Goal: Navigation & Orientation: Find specific page/section

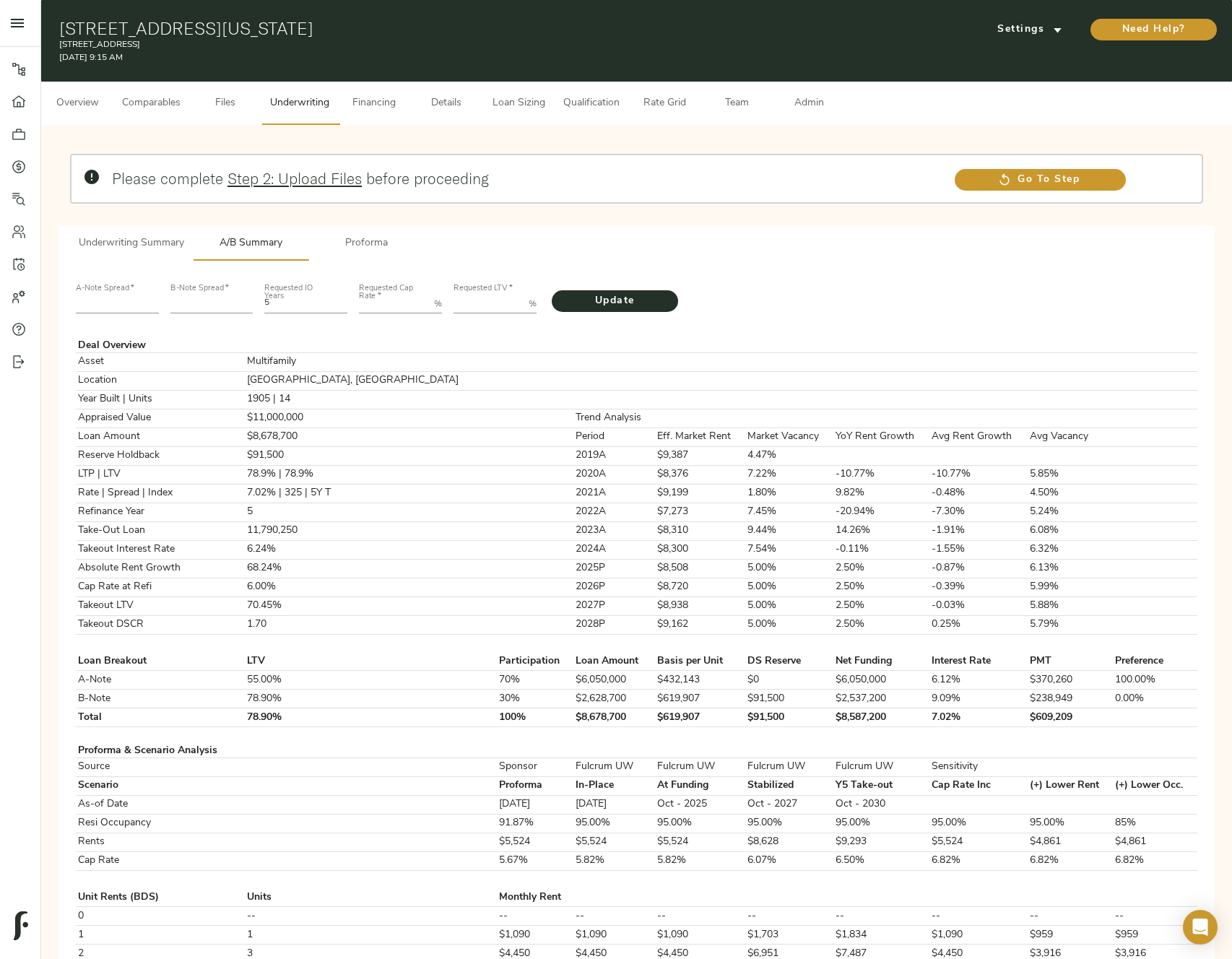
scroll to position [246, 0]
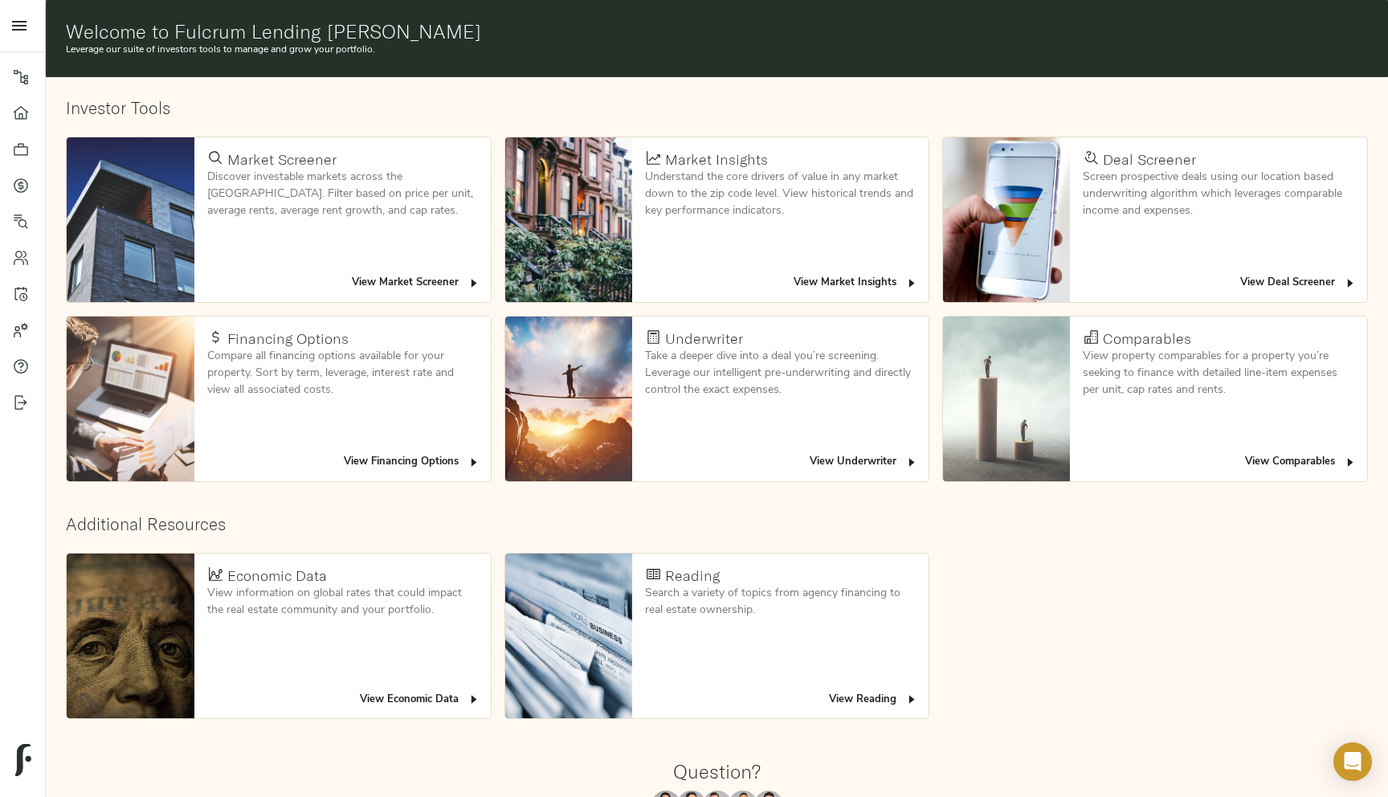
click at [1314, 280] on span "View Deal Screener" at bounding box center [1299, 283] width 116 height 18
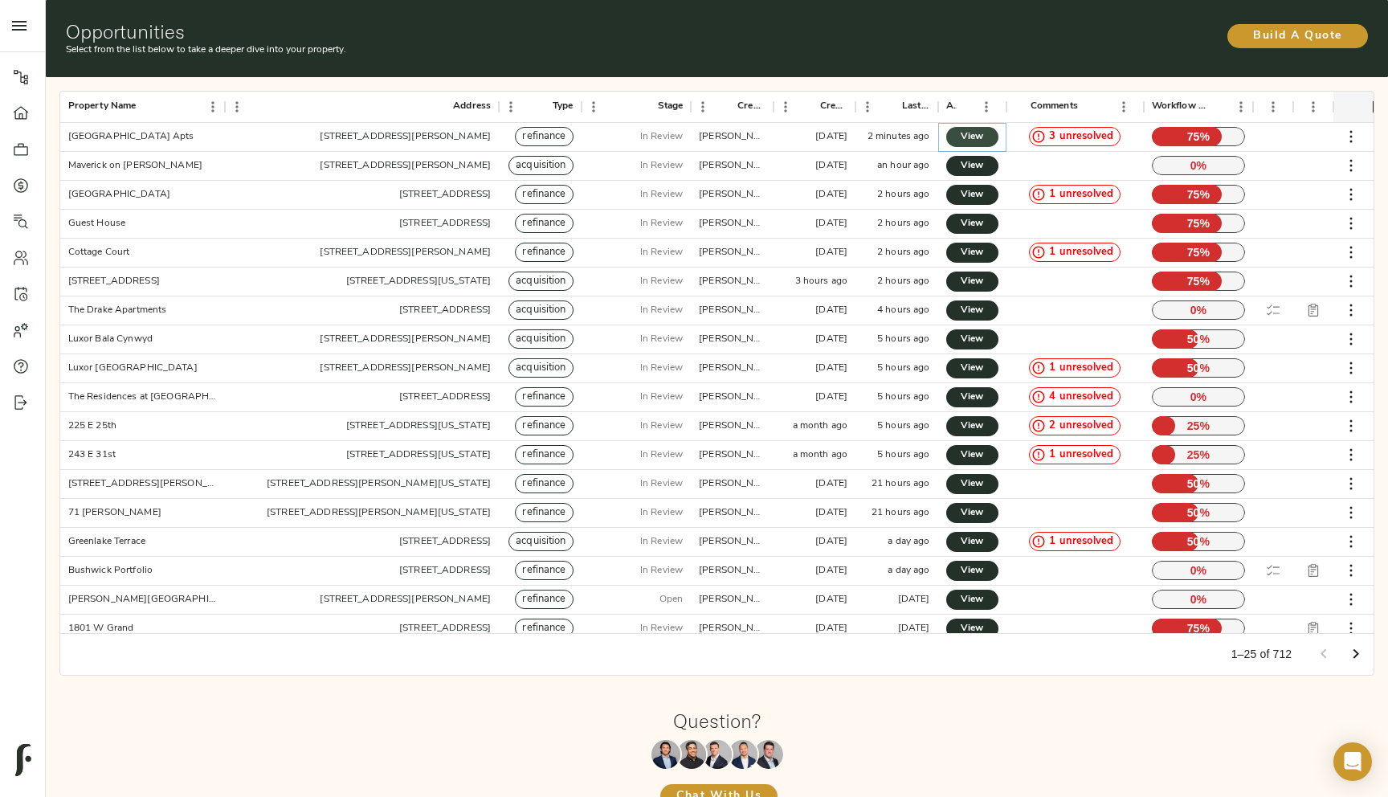
click at [996, 136] on link "View" at bounding box center [972, 137] width 52 height 20
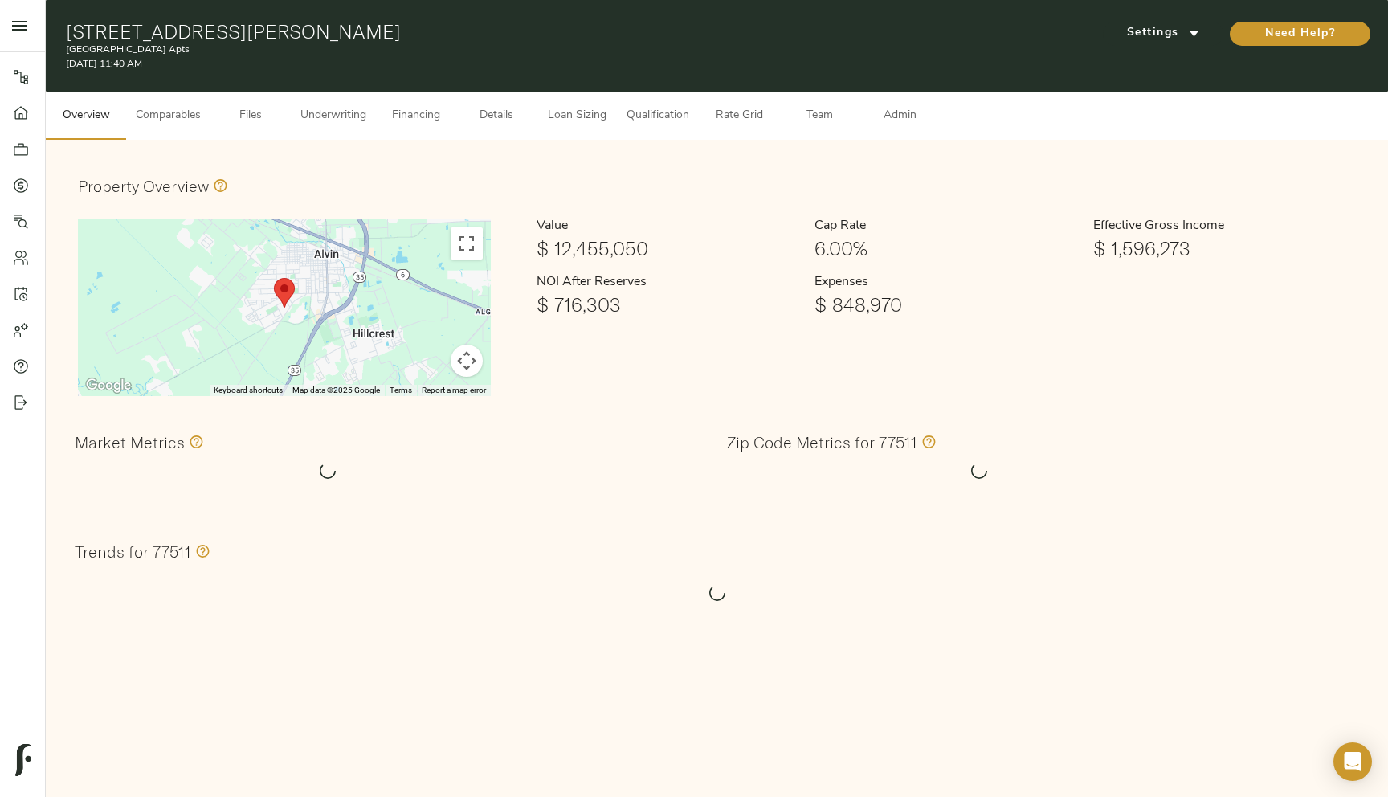
click at [923, 117] on span "Admin" at bounding box center [899, 116] width 61 height 20
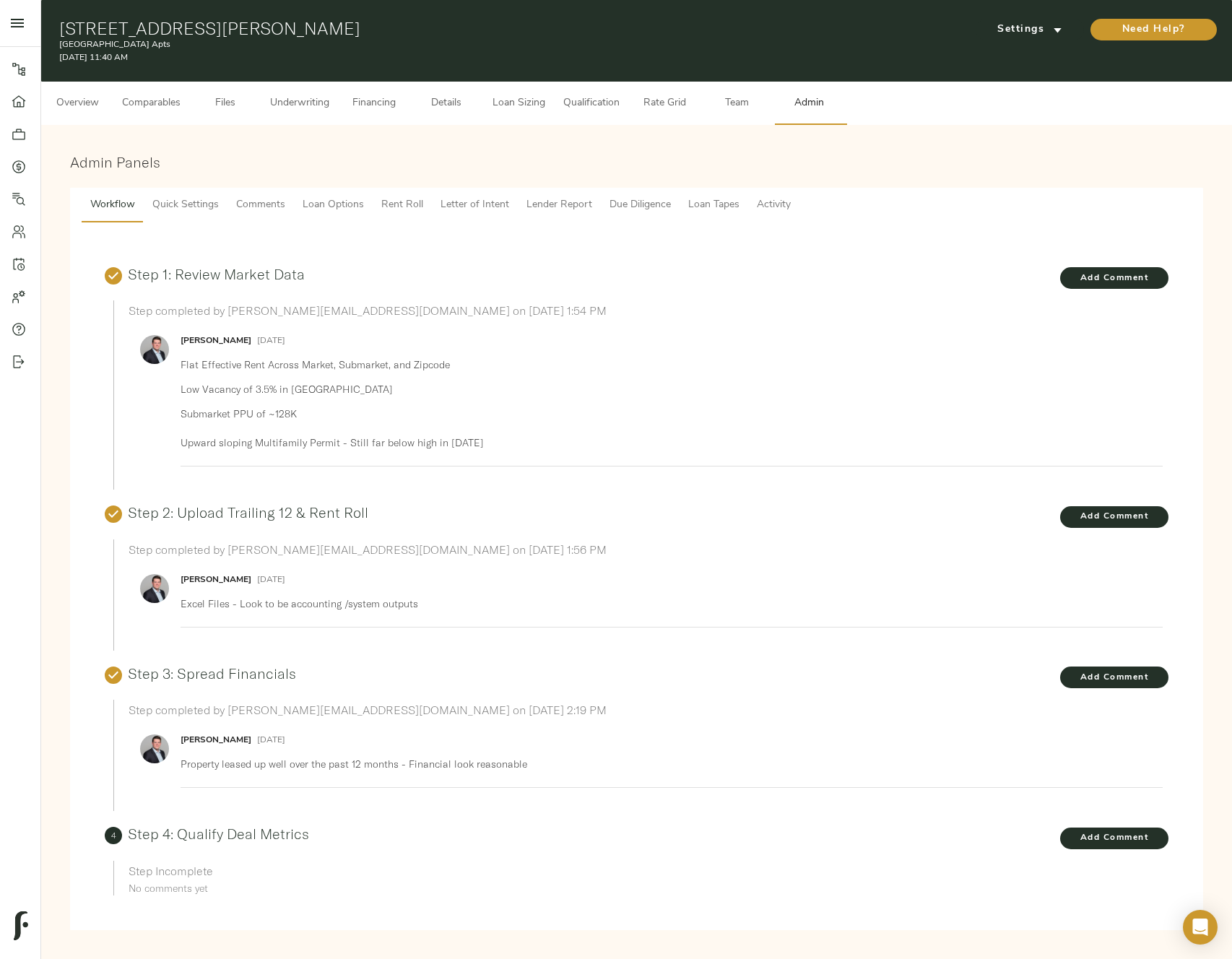
click at [253, 216] on button "Comments" at bounding box center [261, 205] width 66 height 35
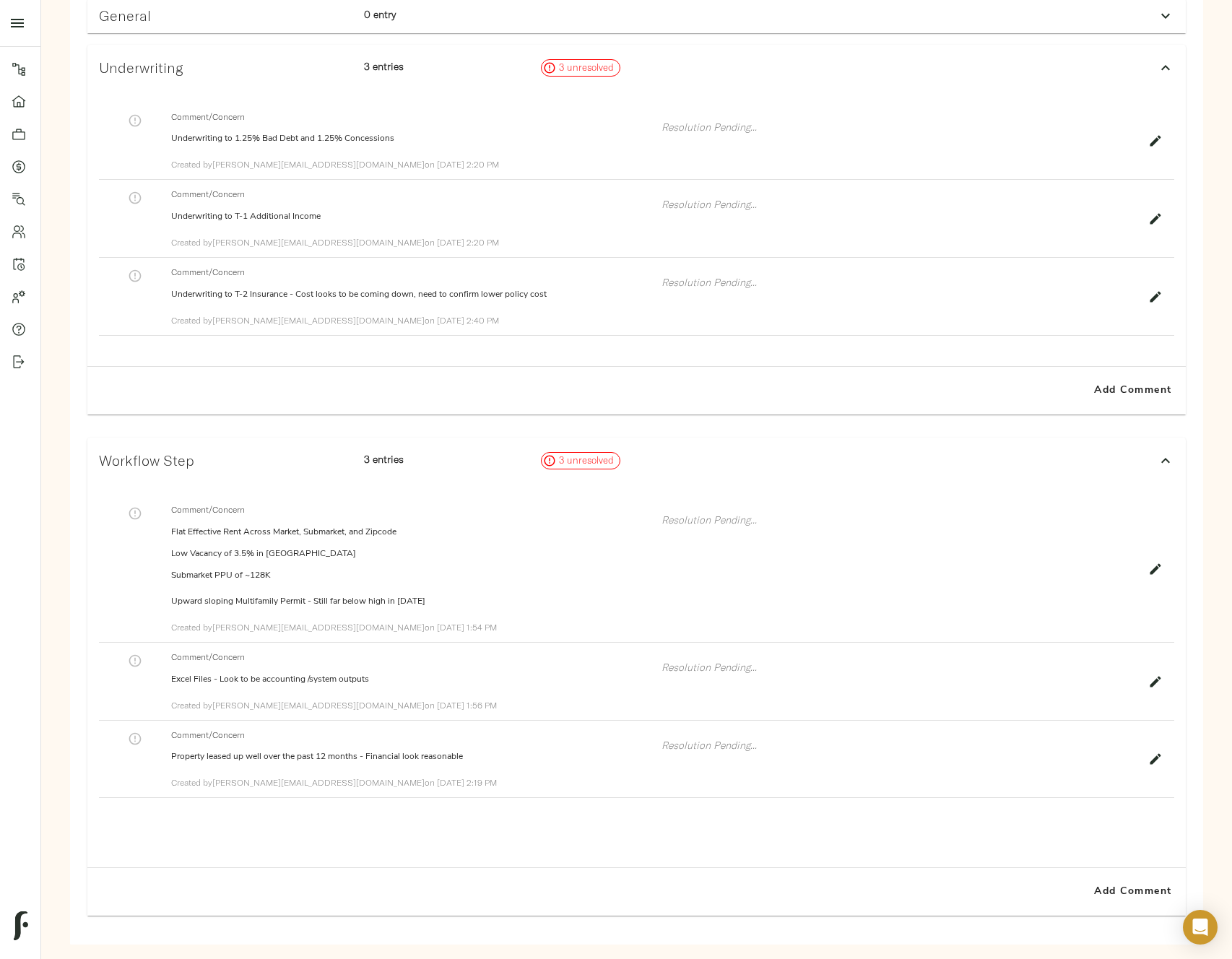
scroll to position [315, 0]
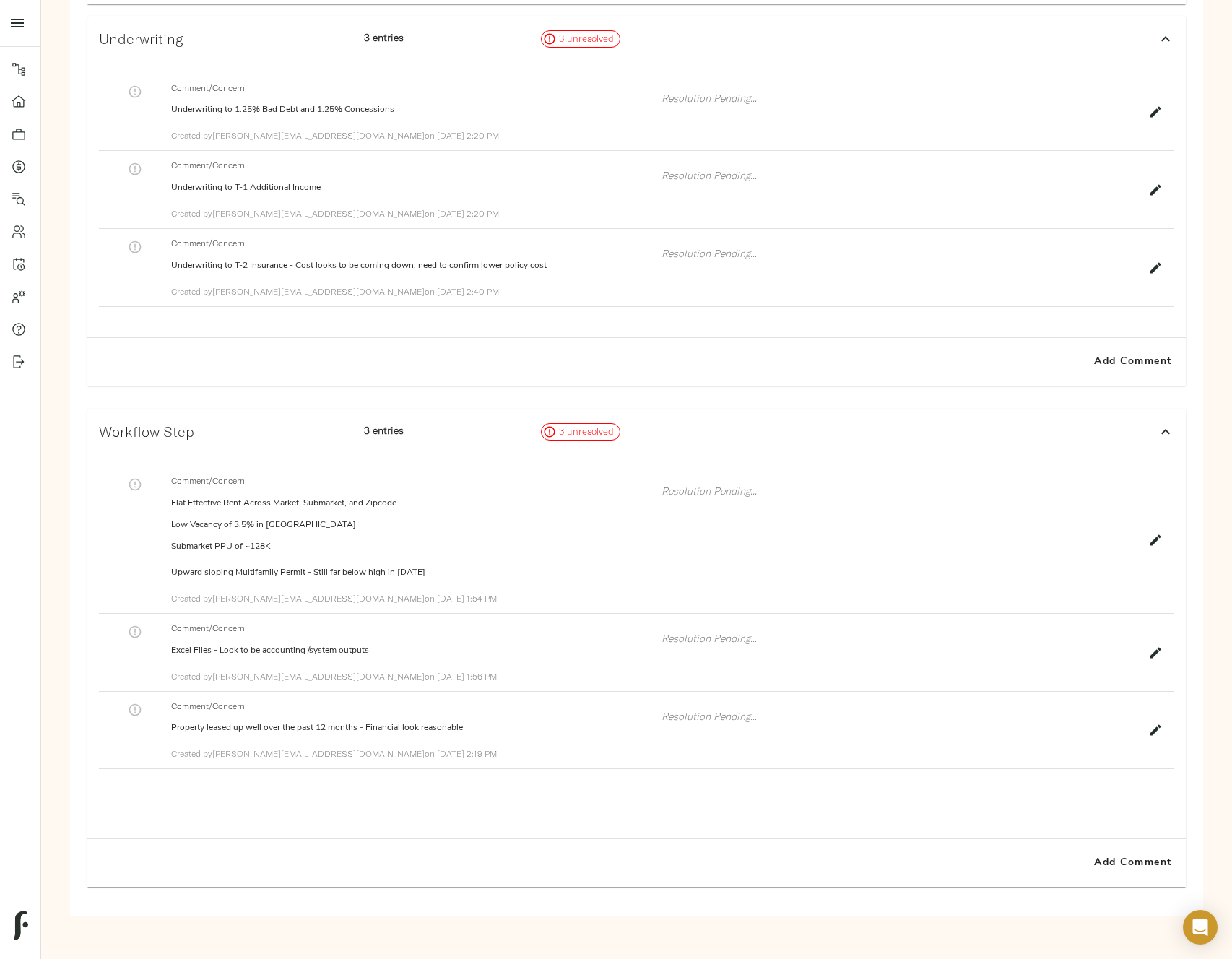
click at [1164, 425] on icon at bounding box center [1165, 431] width 17 height 17
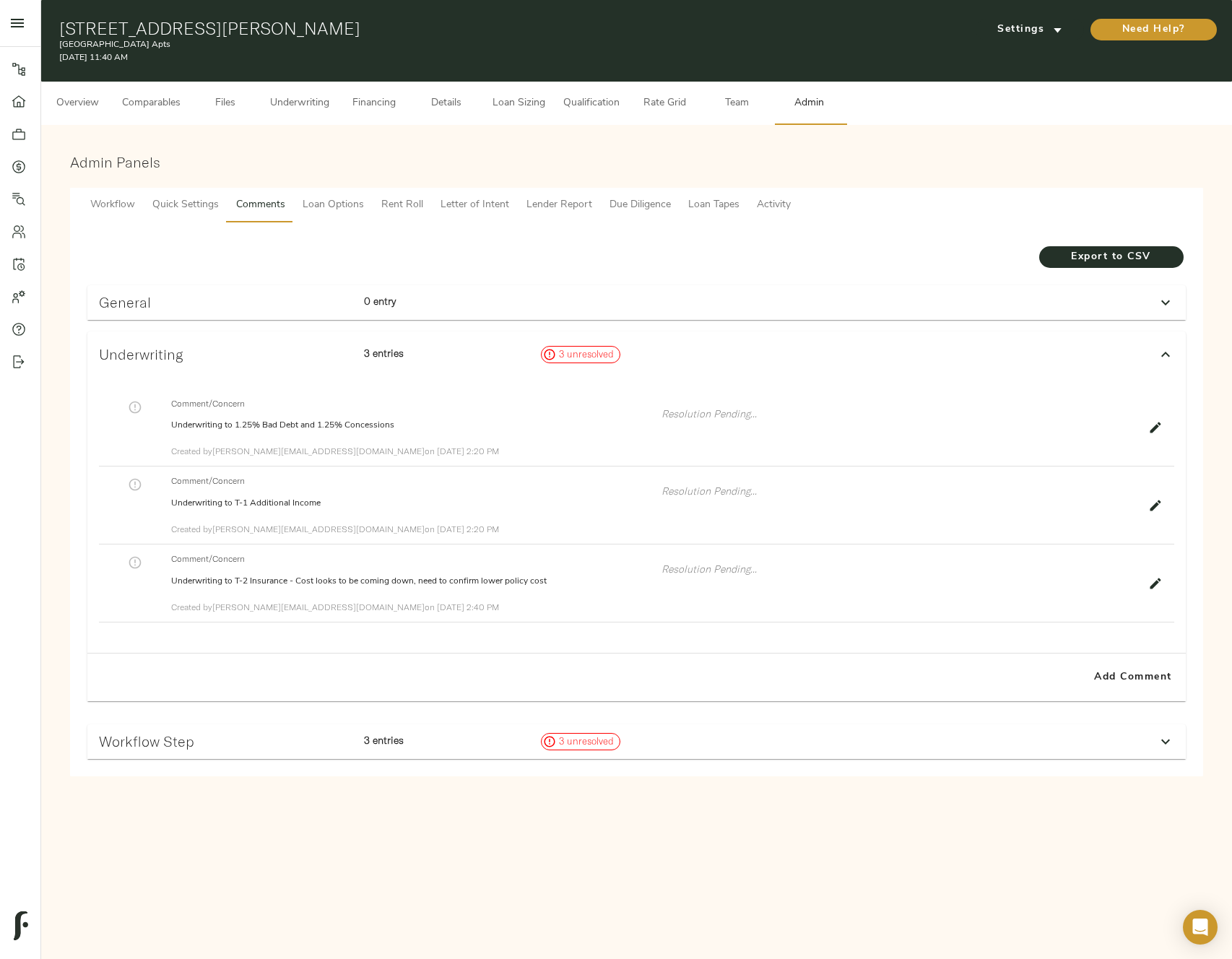
scroll to position [0, 0]
click at [126, 215] on button "Workflow" at bounding box center [112, 205] width 62 height 35
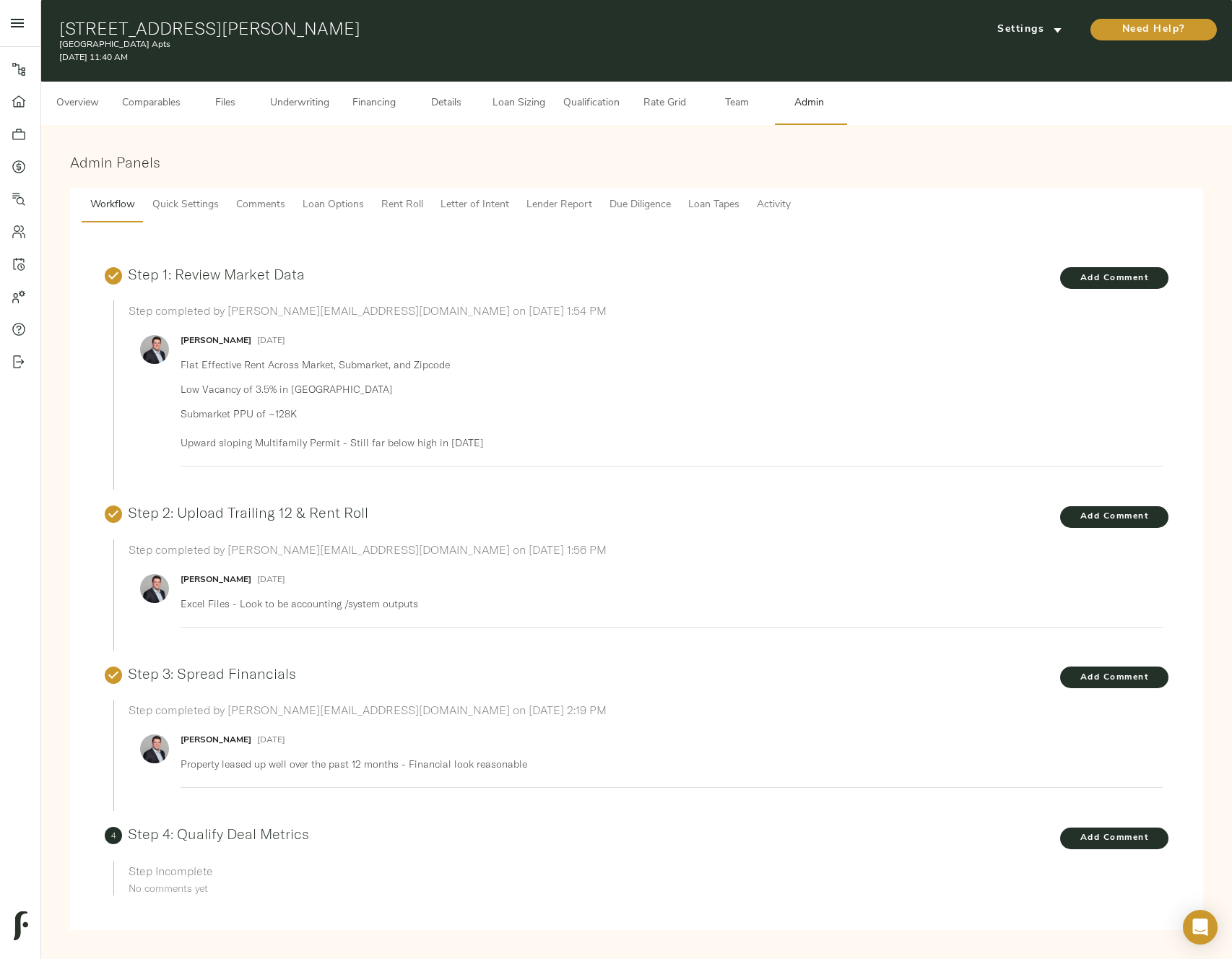
click at [240, 218] on button "Comments" at bounding box center [261, 205] width 66 height 35
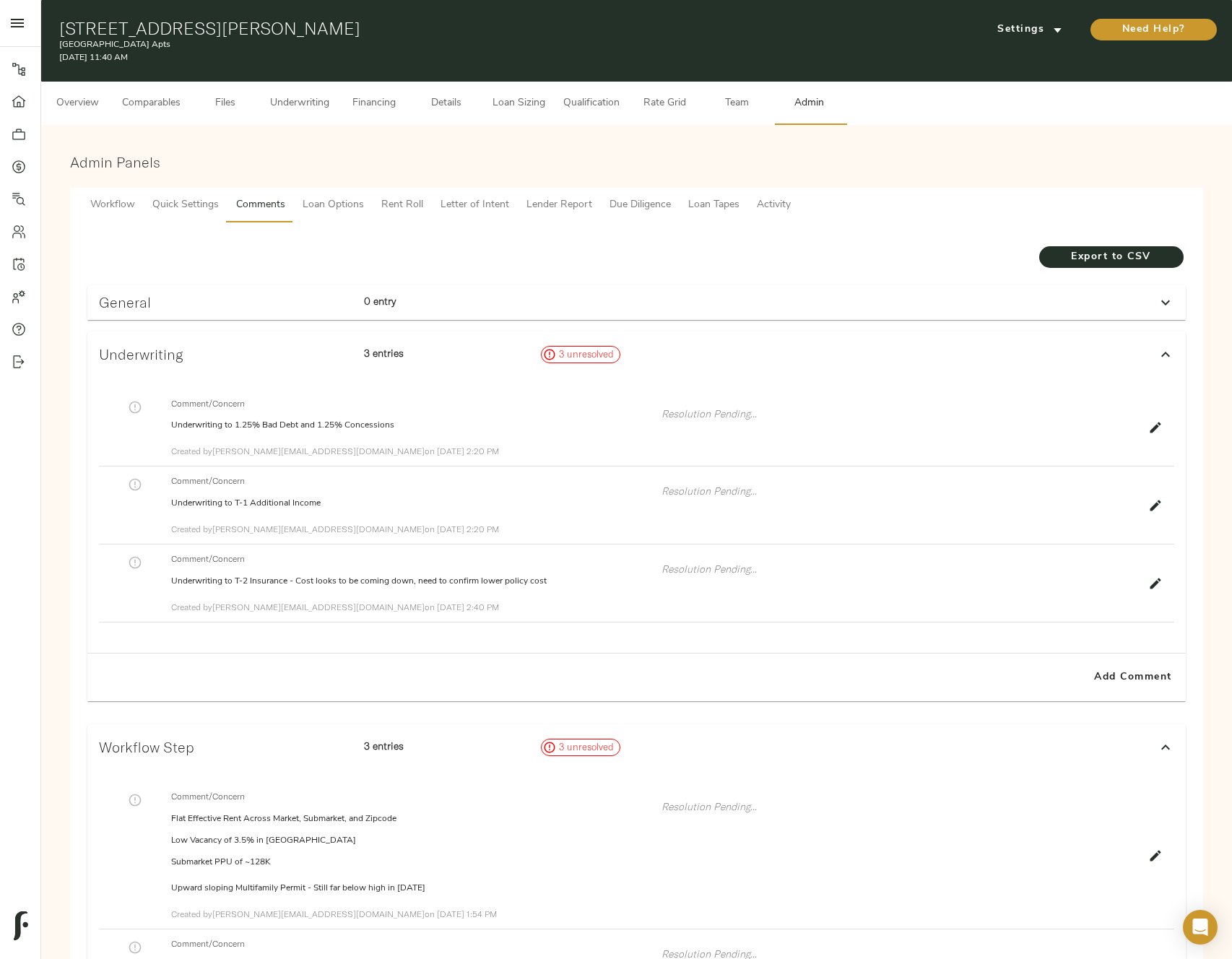
click at [332, 216] on button "Loan Options" at bounding box center [333, 205] width 79 height 35
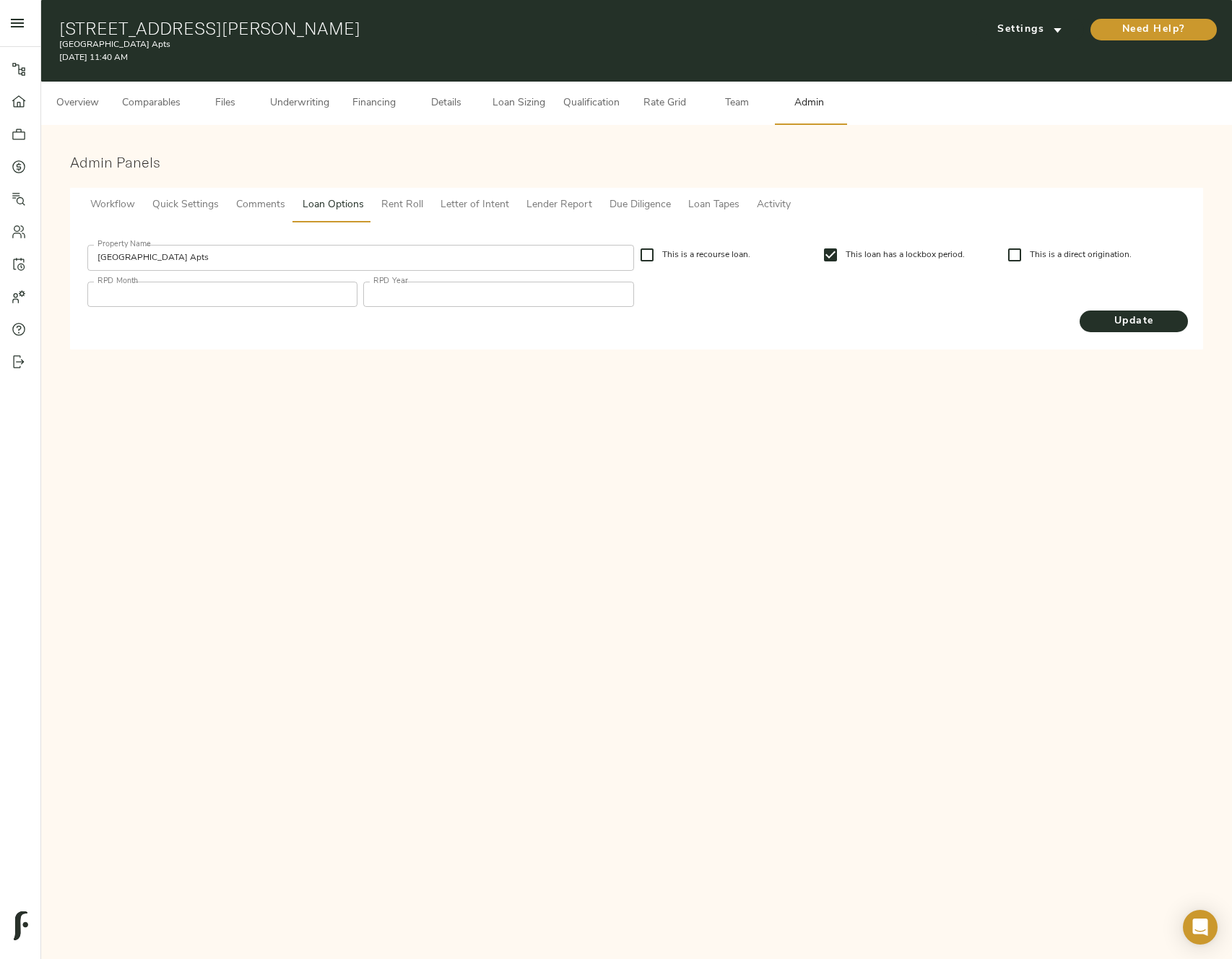
click at [385, 215] on button "Rent Roll" at bounding box center [403, 205] width 59 height 35
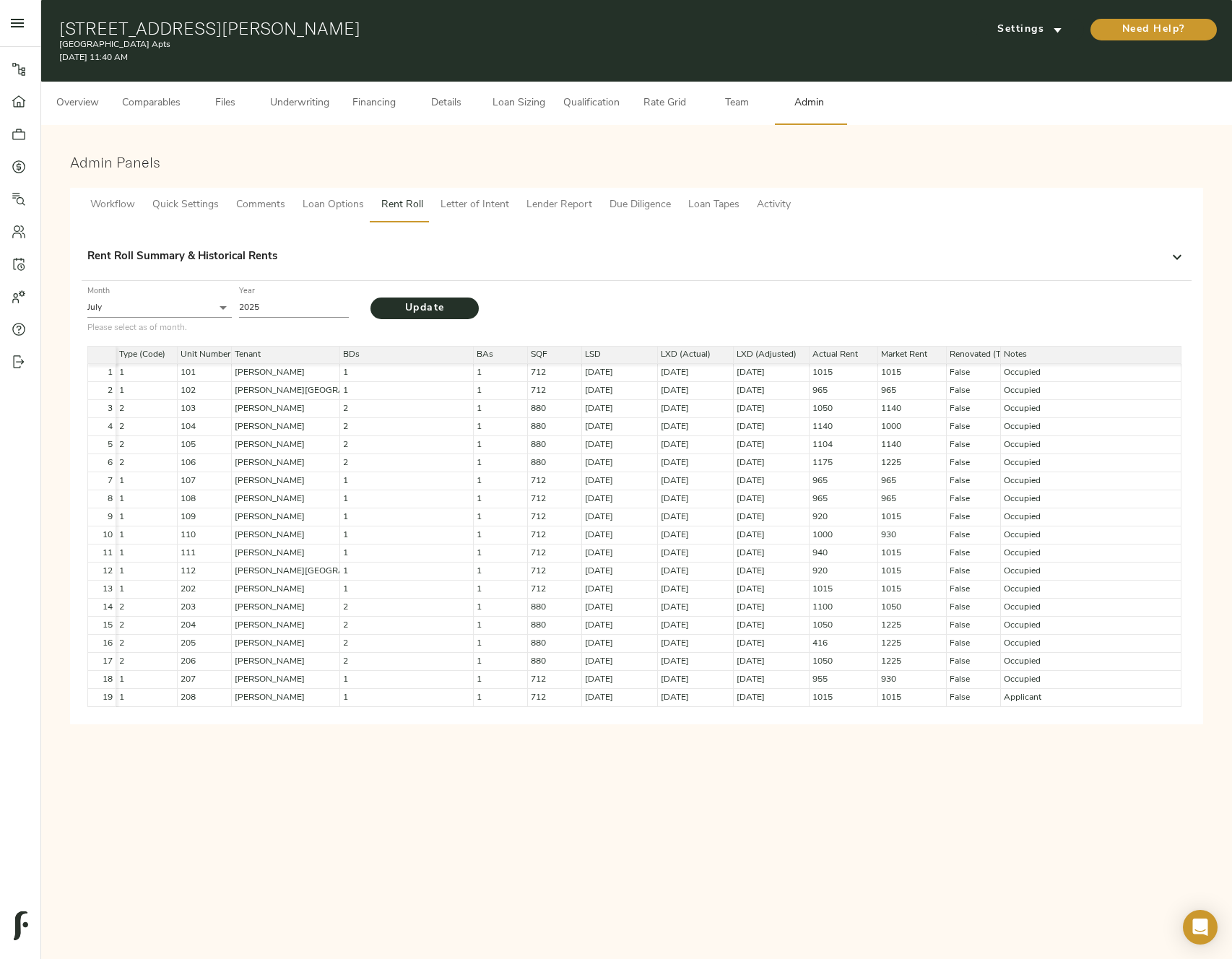
click at [497, 204] on span "Letter of Intent" at bounding box center [474, 206] width 68 height 18
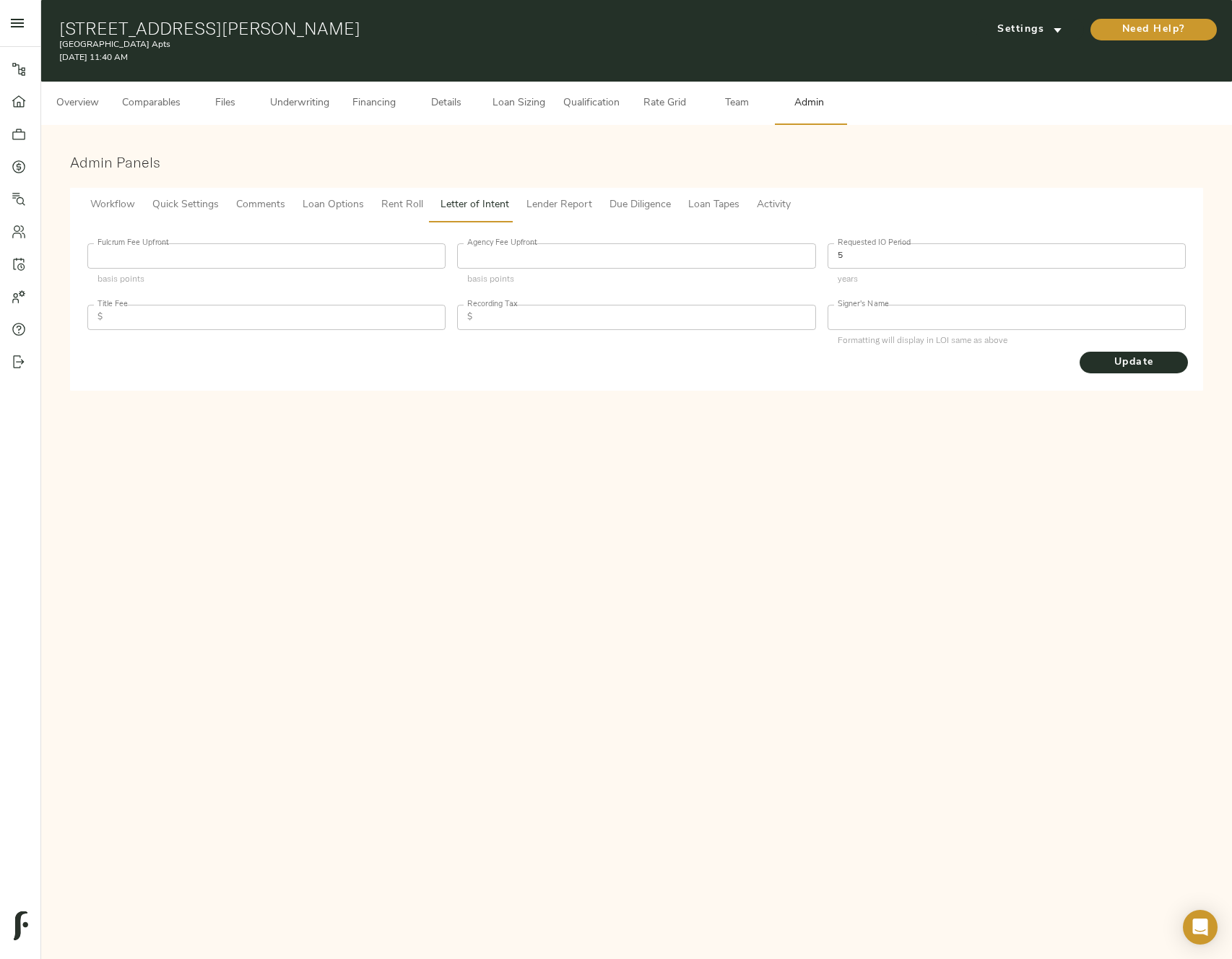
click at [567, 200] on span "Lender Report" at bounding box center [559, 206] width 66 height 18
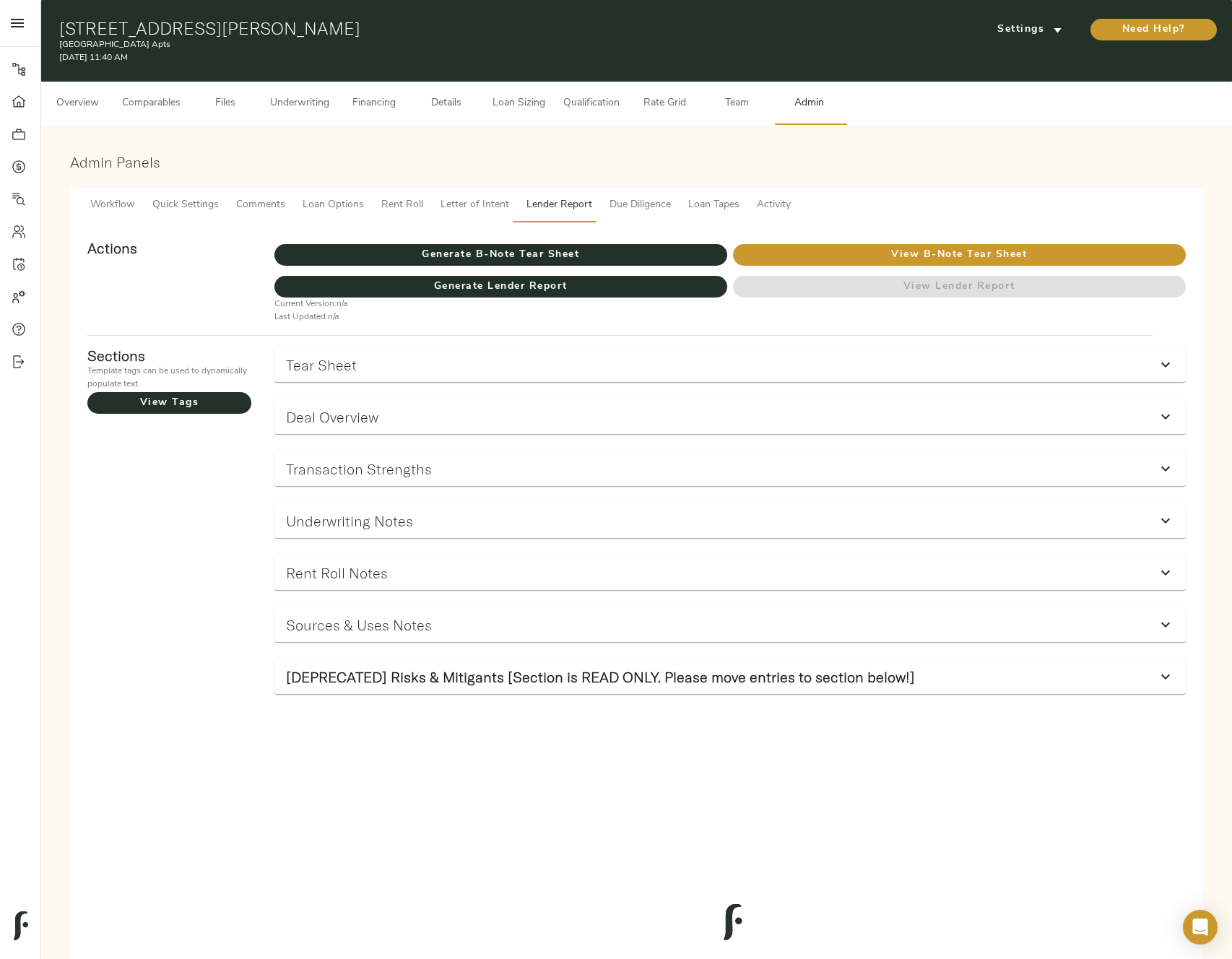
click at [627, 199] on span "Due Diligence" at bounding box center [640, 206] width 61 height 18
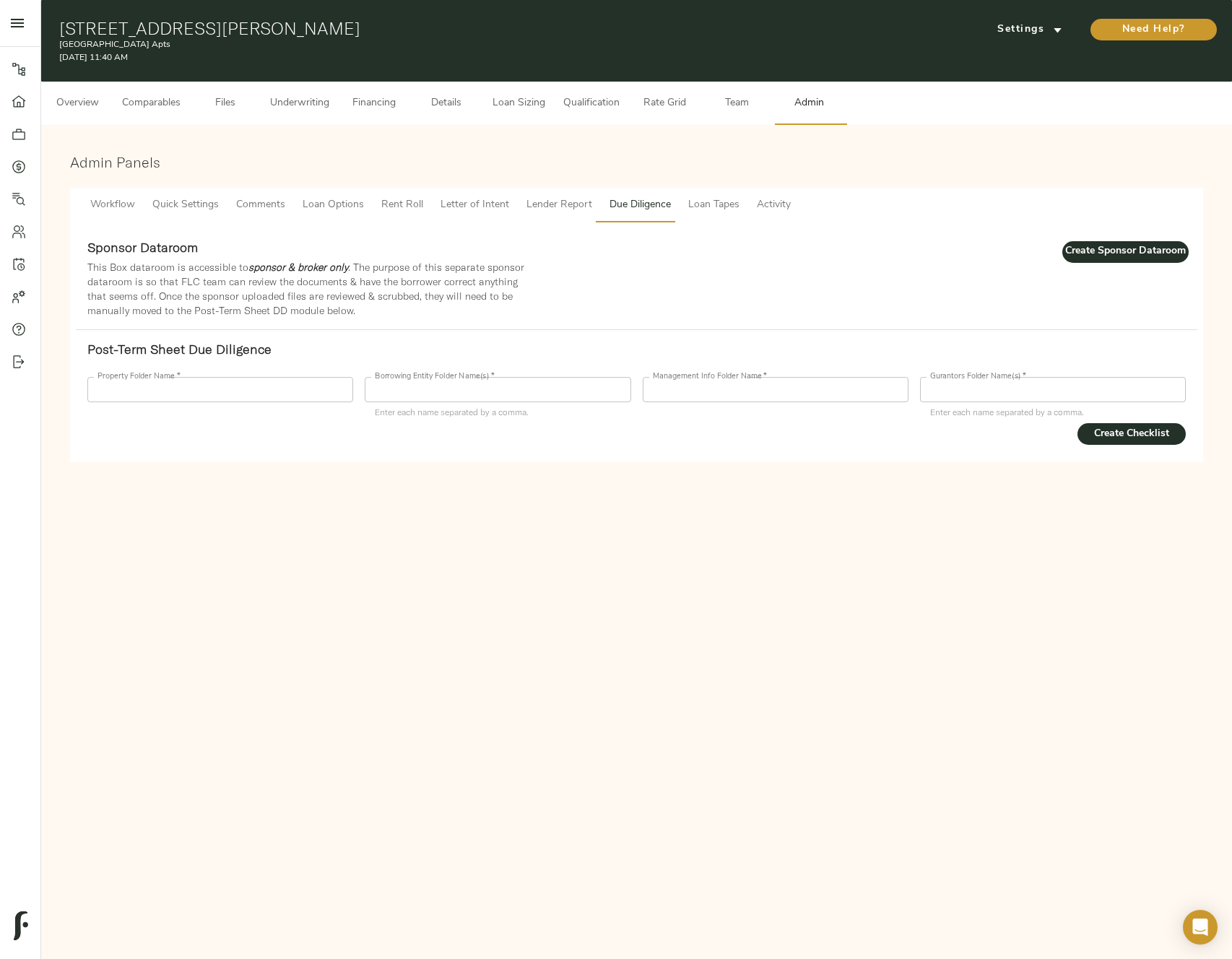
click at [709, 199] on span "Loan Tapes" at bounding box center [713, 206] width 51 height 18
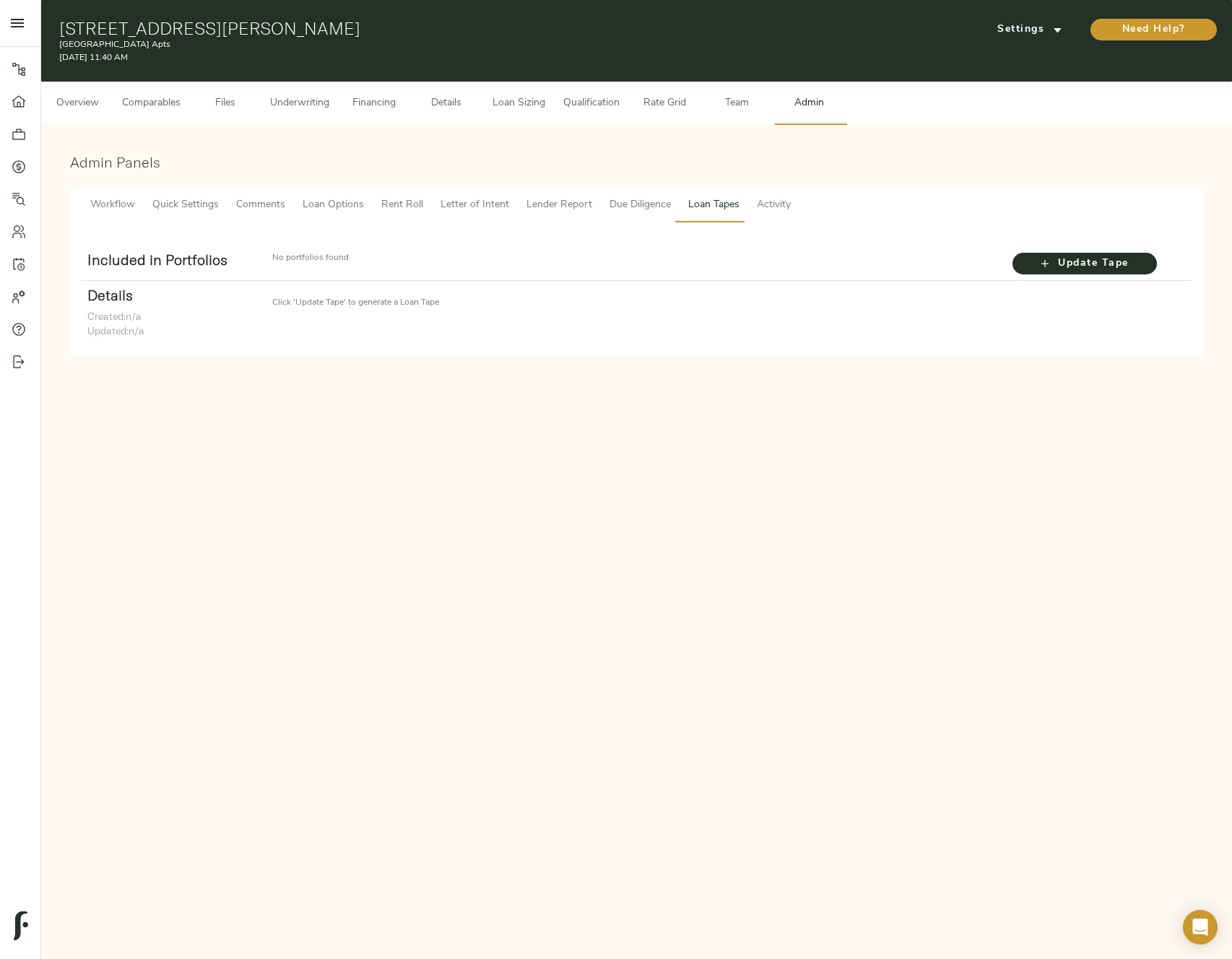
click at [785, 199] on span "Activity" at bounding box center [774, 206] width 34 height 18
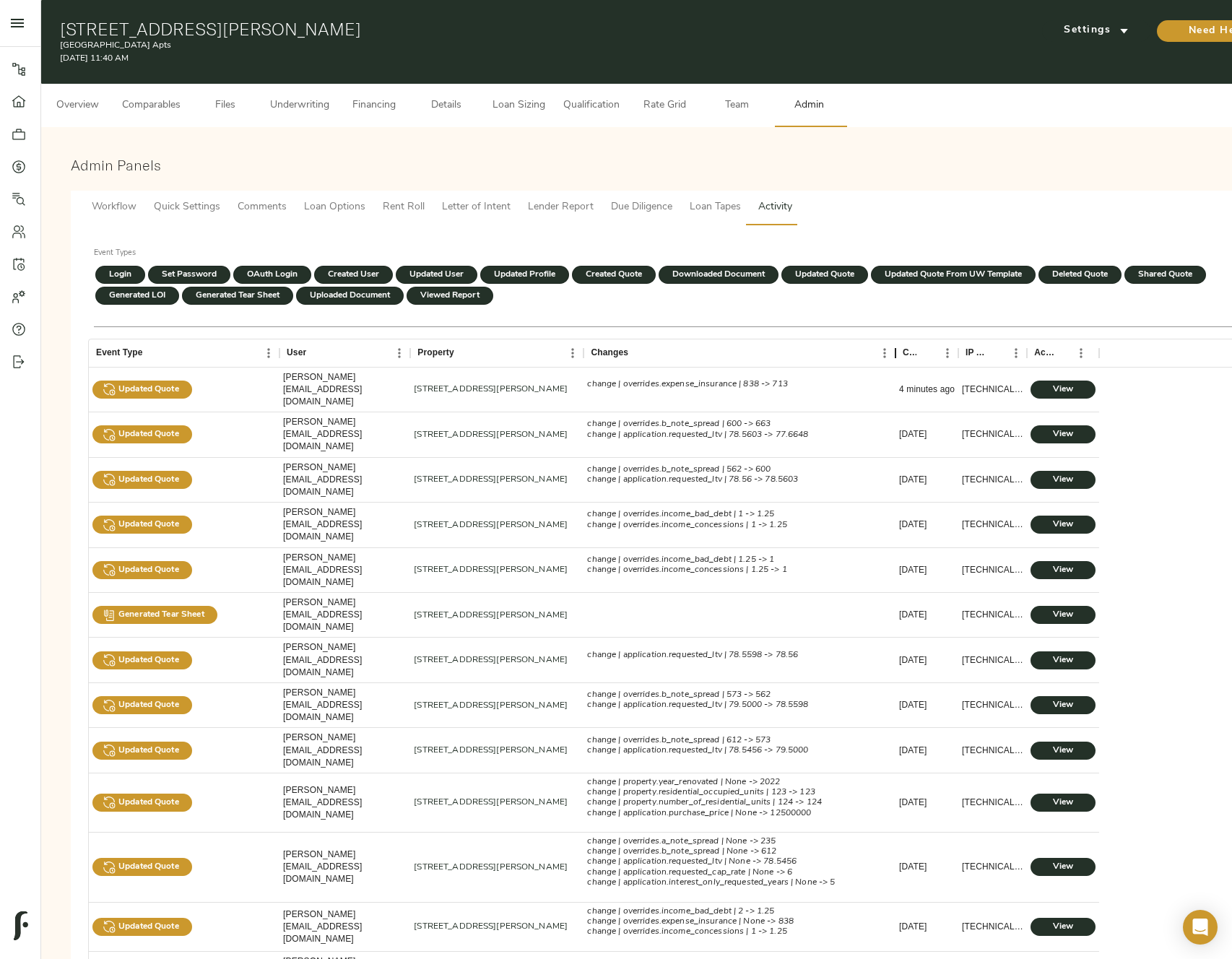
drag, startPoint x: 980, startPoint y: 347, endPoint x: 894, endPoint y: 329, distance: 87.9
click at [894, 329] on div "Event Types Login Set Password [SECURITY_DATA] Login Created User Updated User …" at bounding box center [669, 647] width 1181 height 827
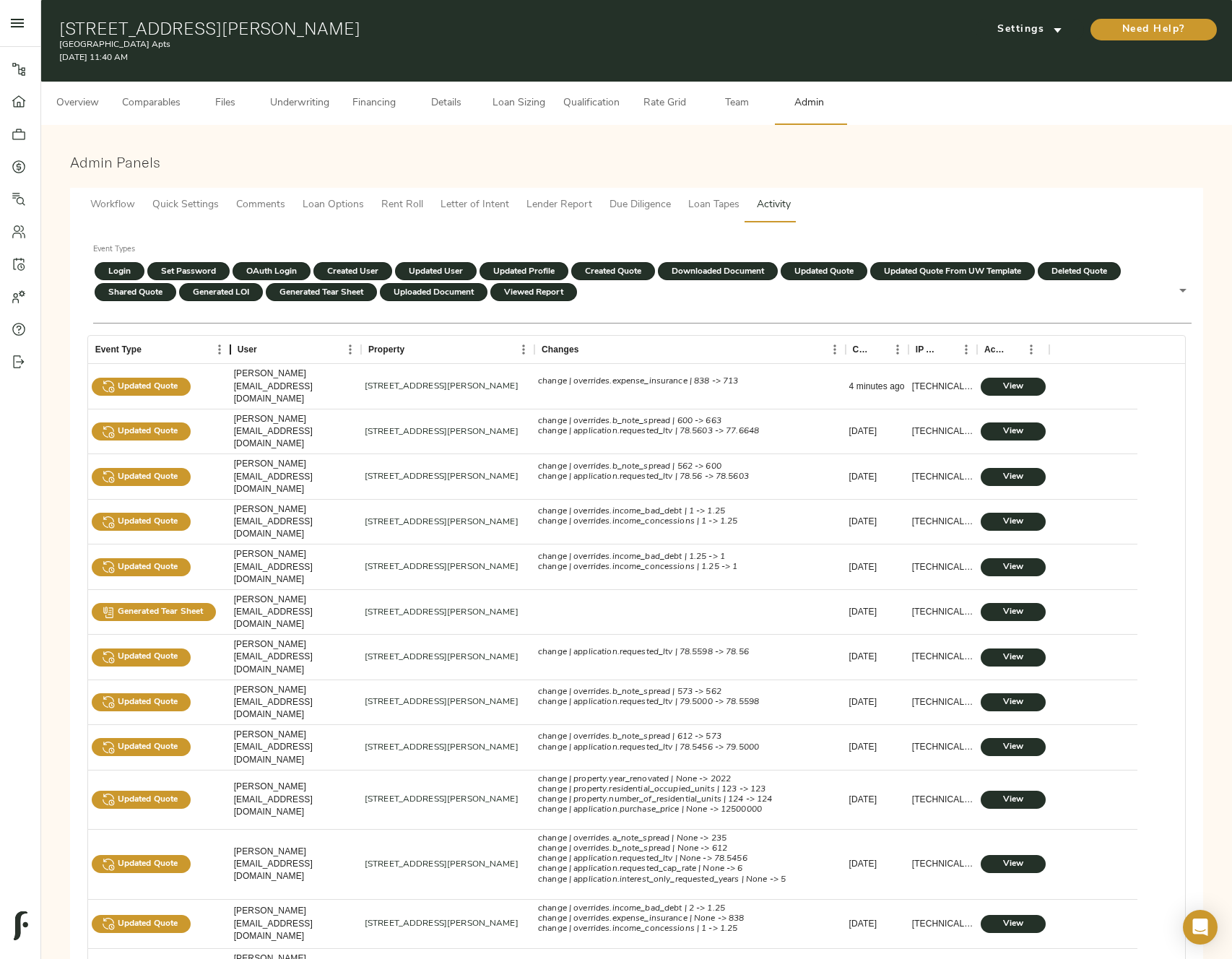
drag, startPoint x: 280, startPoint y: 352, endPoint x: 233, endPoint y: 354, distance: 47.0
click at [233, 354] on div "Event Type" at bounding box center [230, 350] width 17 height 28
